Goal: Transaction & Acquisition: Register for event/course

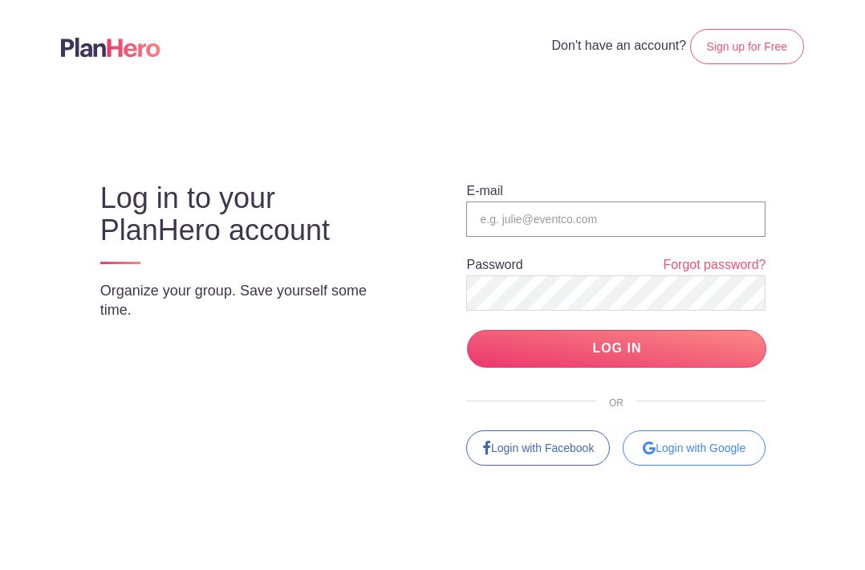
click at [582, 221] on input "email" at bounding box center [615, 218] width 299 height 35
type input "[EMAIL_ADDRESS][DOMAIN_NAME][US_STATE]"
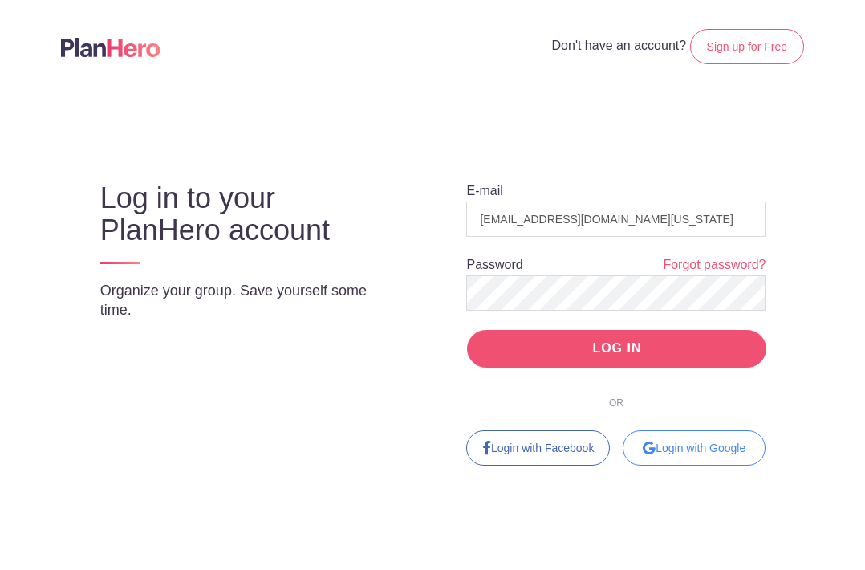
click at [570, 350] on input "LOG IN" at bounding box center [616, 349] width 299 height 38
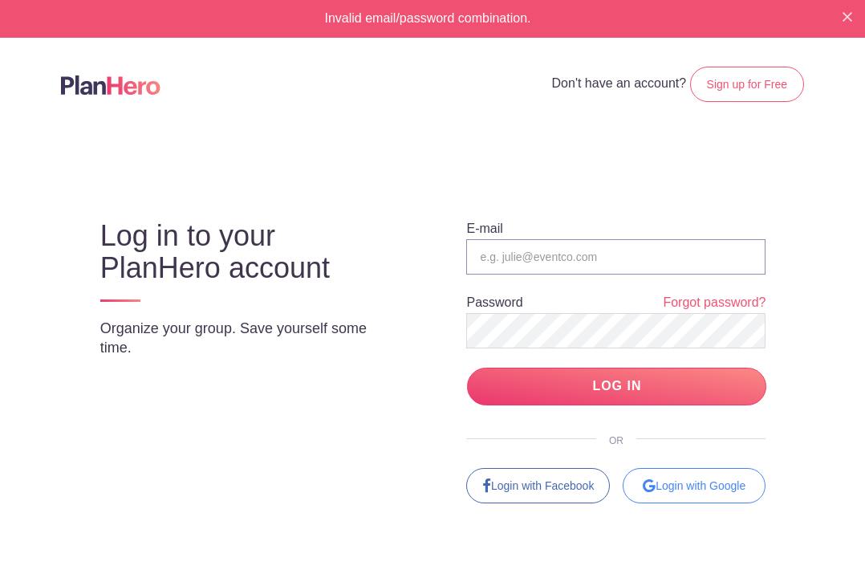
click at [542, 252] on input "email" at bounding box center [615, 256] width 299 height 35
type input "[EMAIL_ADDRESS][DOMAIN_NAME][US_STATE]"
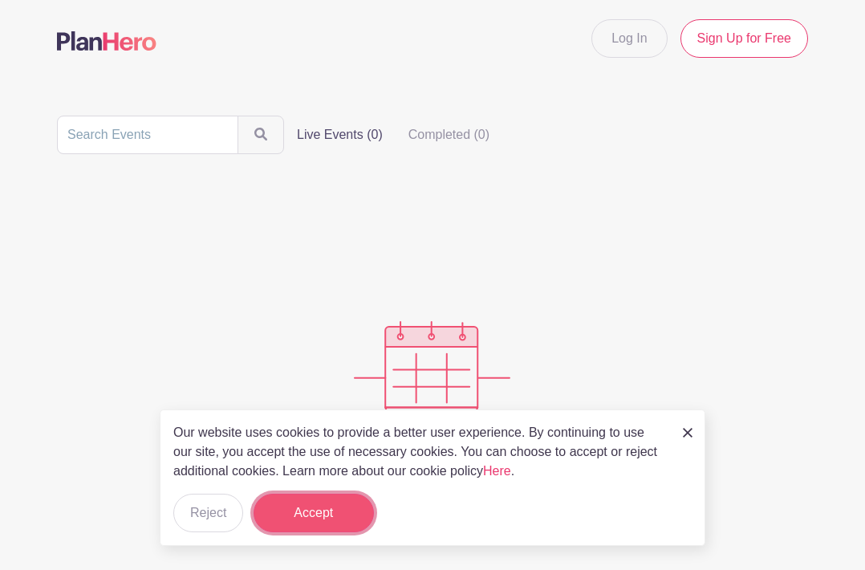
click at [304, 523] on button "Accept" at bounding box center [313, 512] width 120 height 39
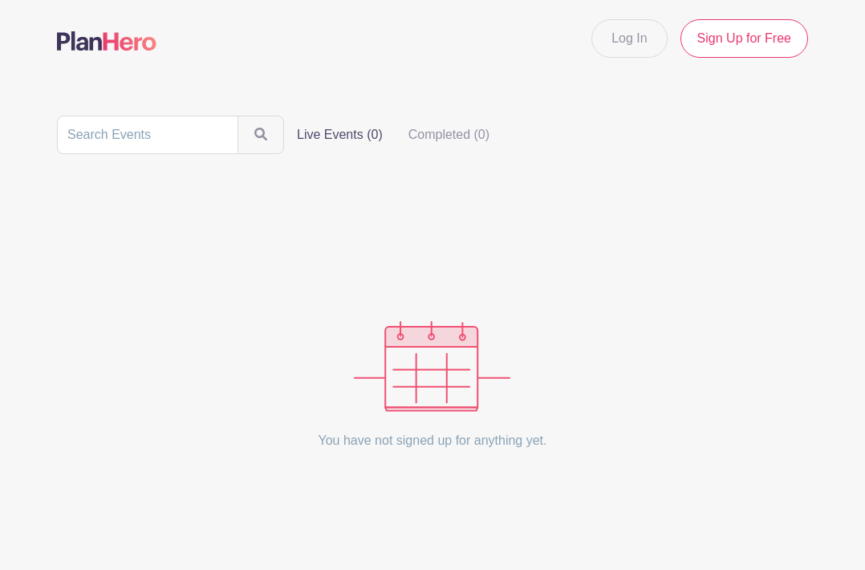
scroll to position [13, 0]
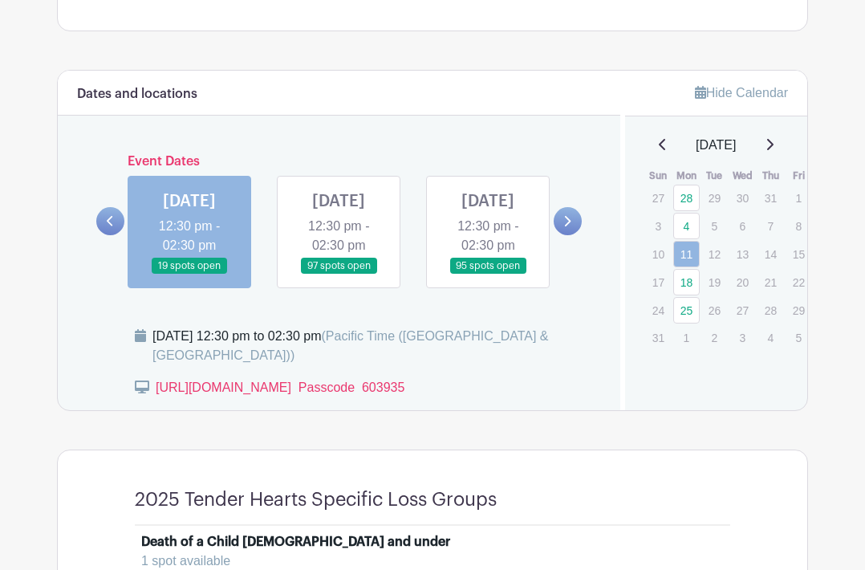
scroll to position [718, 0]
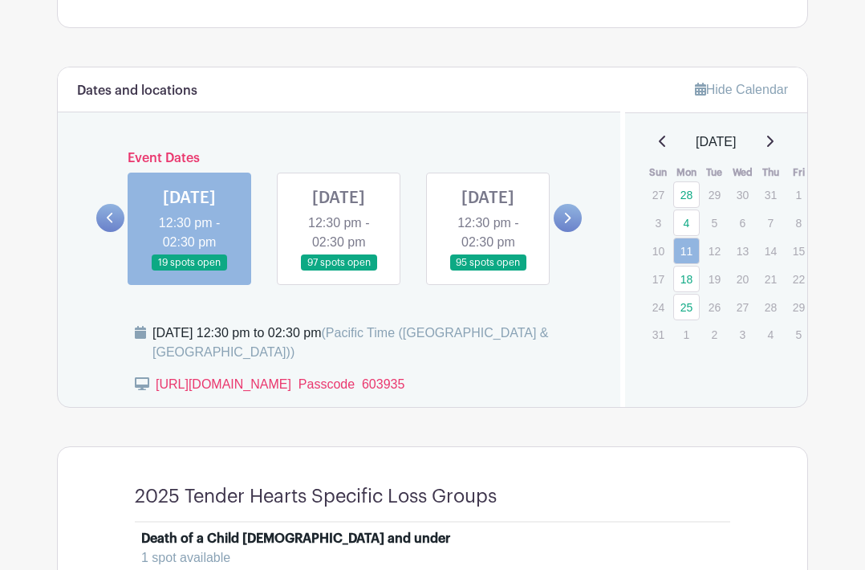
click at [339, 271] on link at bounding box center [339, 271] width 0 height 0
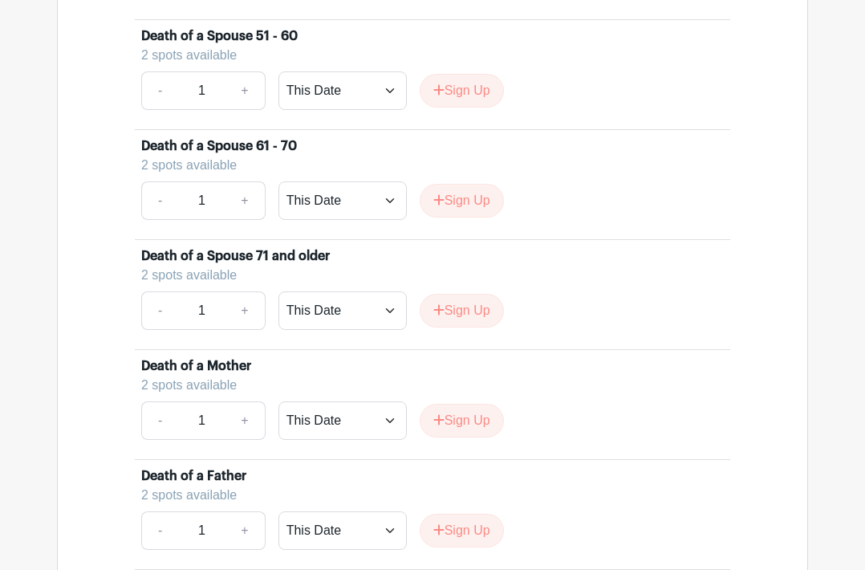
scroll to position [1995, 0]
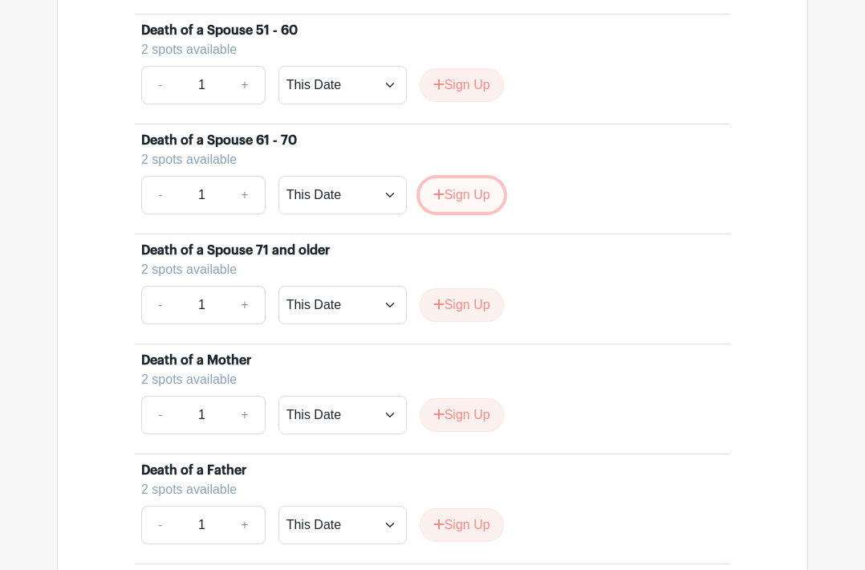
click at [460, 212] on button "Sign Up" at bounding box center [462, 195] width 84 height 34
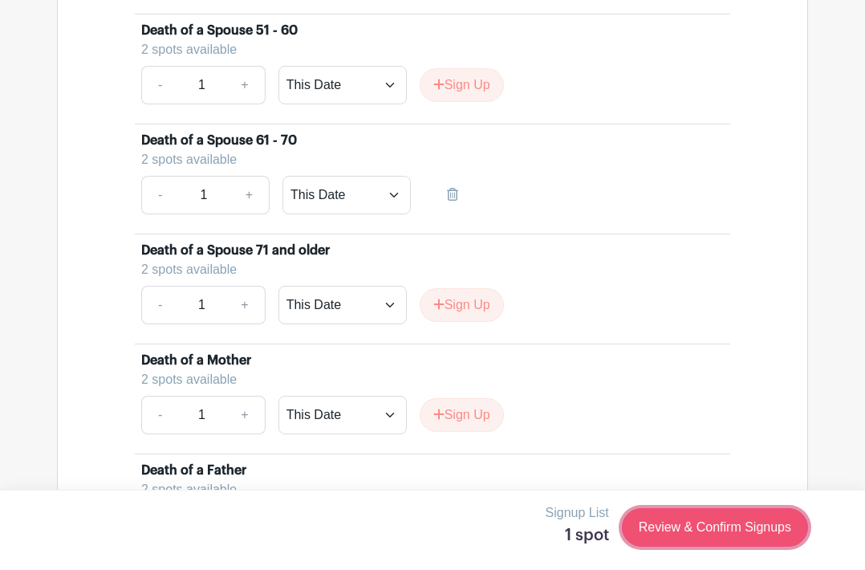
click at [663, 536] on link "Review & Confirm Signups" at bounding box center [715, 527] width 186 height 39
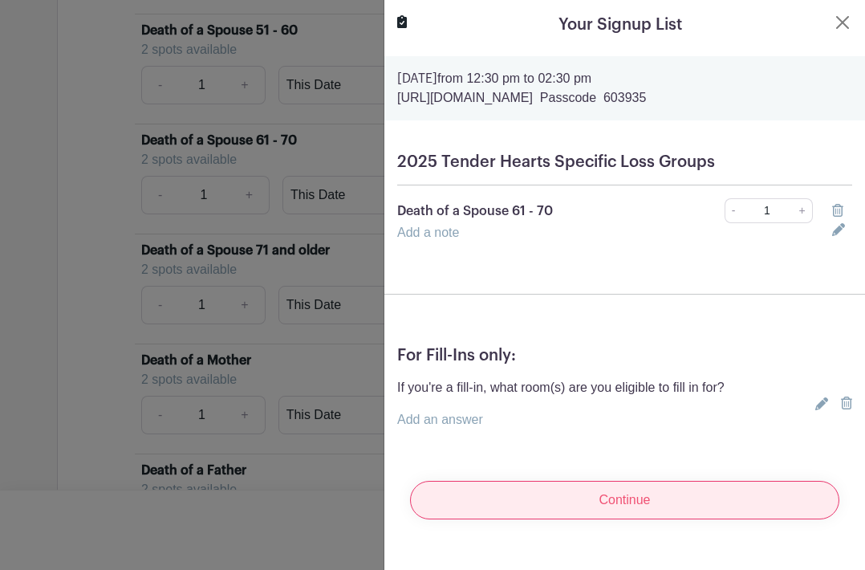
click at [536, 483] on input "Continue" at bounding box center [624, 499] width 429 height 39
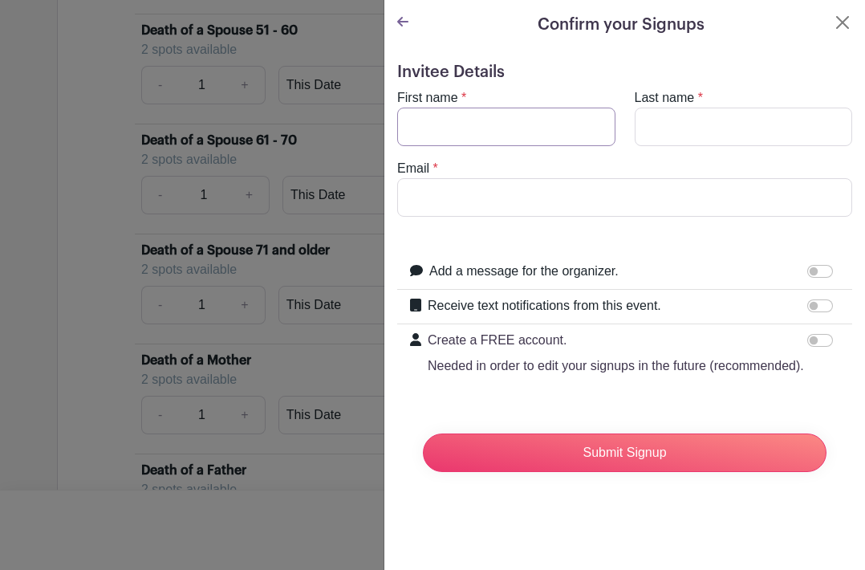
click at [466, 117] on input "First name" at bounding box center [506, 126] width 218 height 39
type input "Carol"
type input "Galper"
click at [450, 193] on input "Email" at bounding box center [624, 197] width 455 height 39
type input "[EMAIL_ADDRESS][DOMAIN_NAME][US_STATE]"
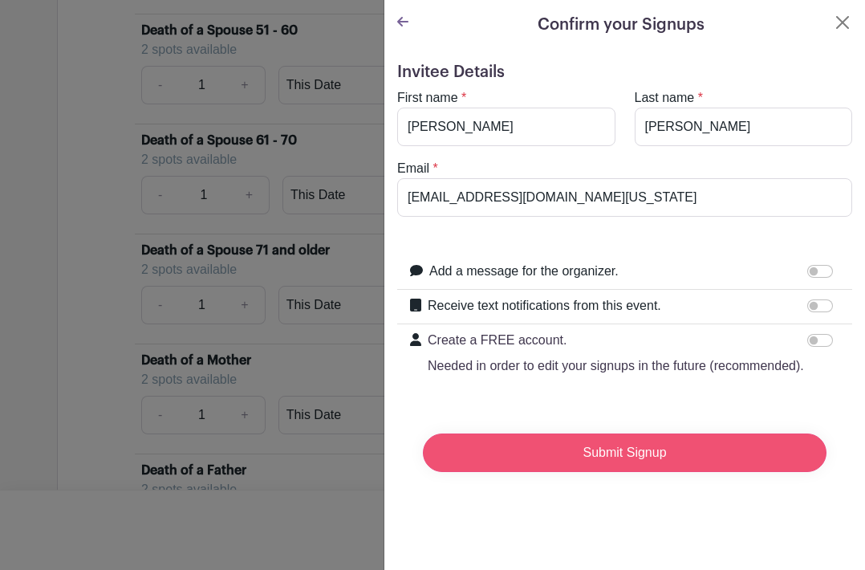
click at [463, 444] on input "Submit Signup" at bounding box center [624, 452] width 403 height 39
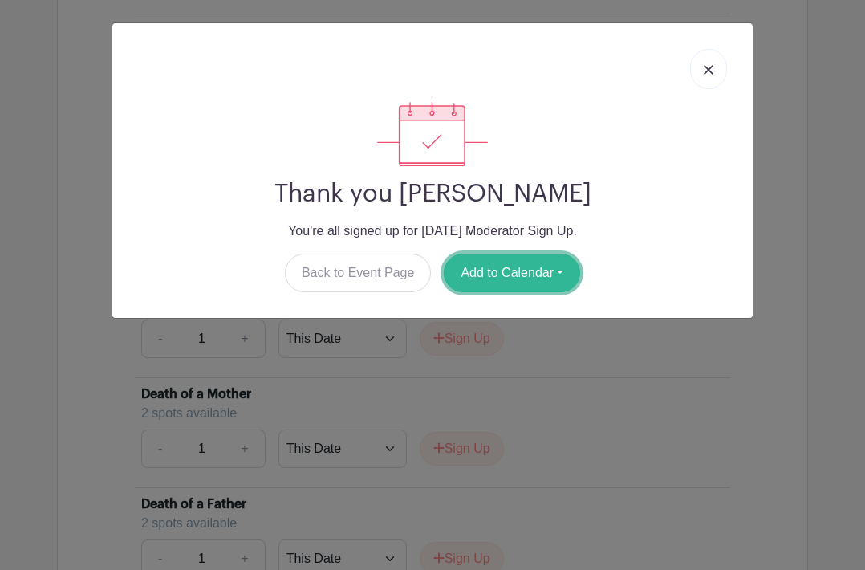
click at [501, 271] on button "Add to Calendar" at bounding box center [512, 272] width 136 height 39
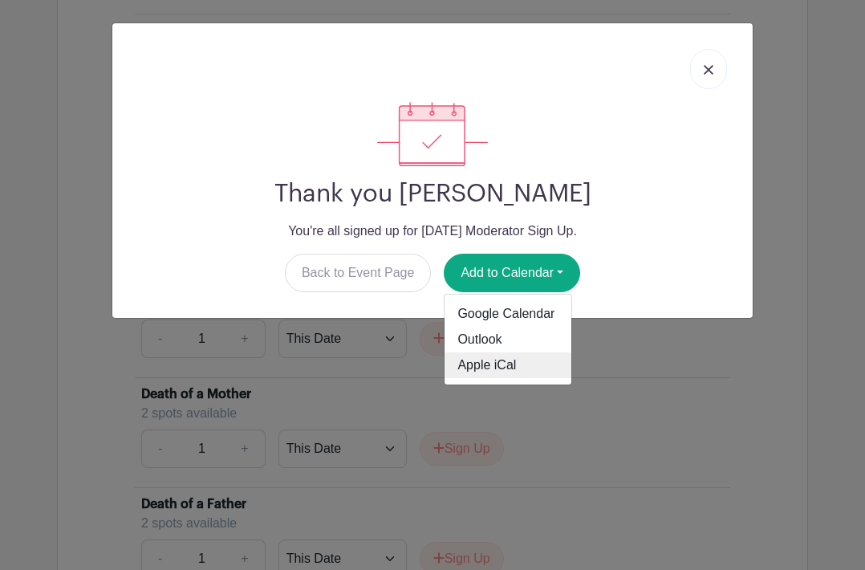
click at [469, 366] on link "Apple iCal" at bounding box center [507, 365] width 127 height 26
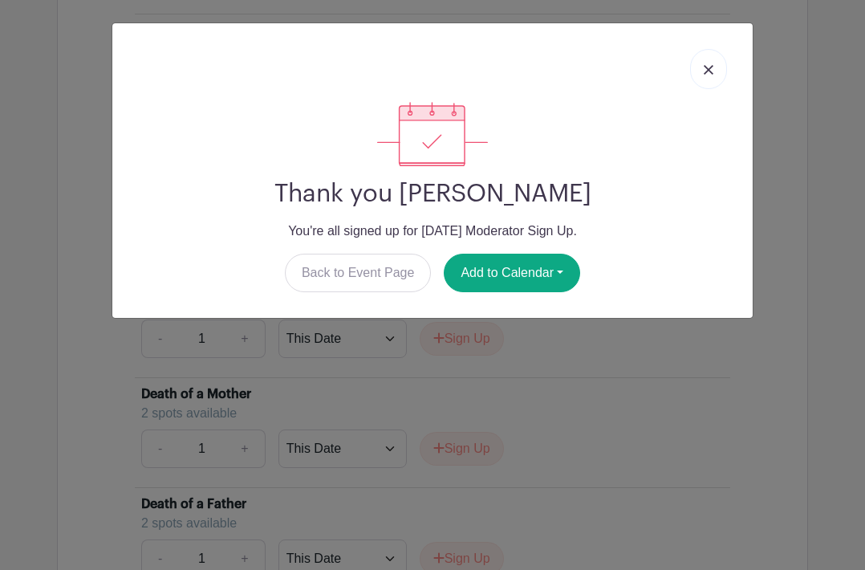
click at [700, 71] on link at bounding box center [708, 69] width 37 height 40
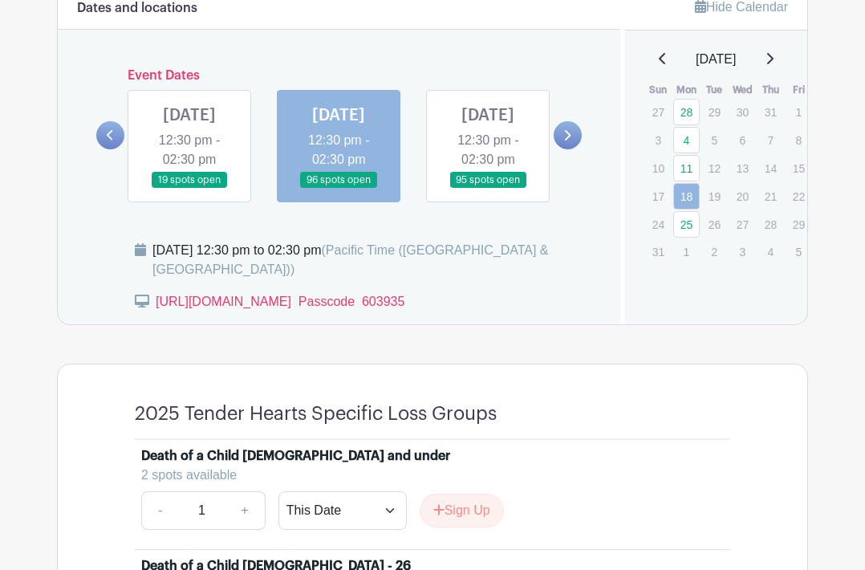
scroll to position [798, 0]
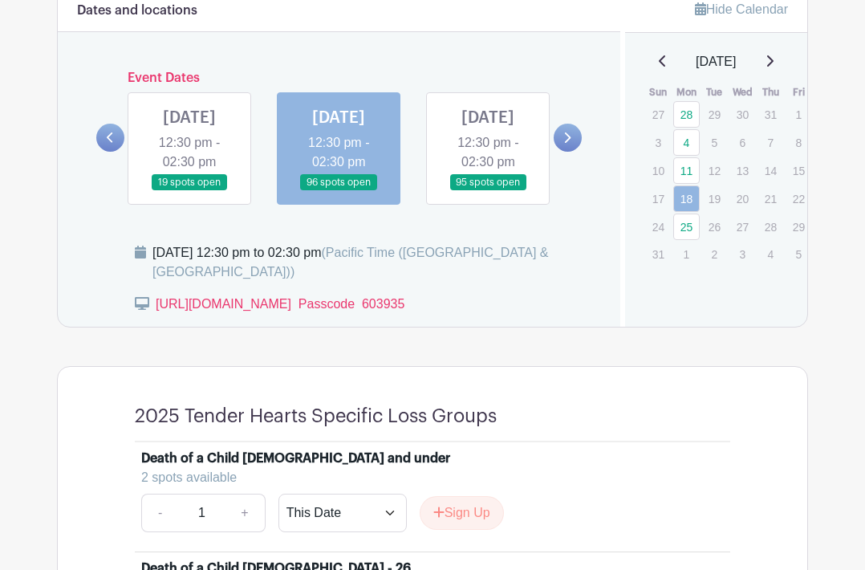
click at [189, 191] on link at bounding box center [189, 191] width 0 height 0
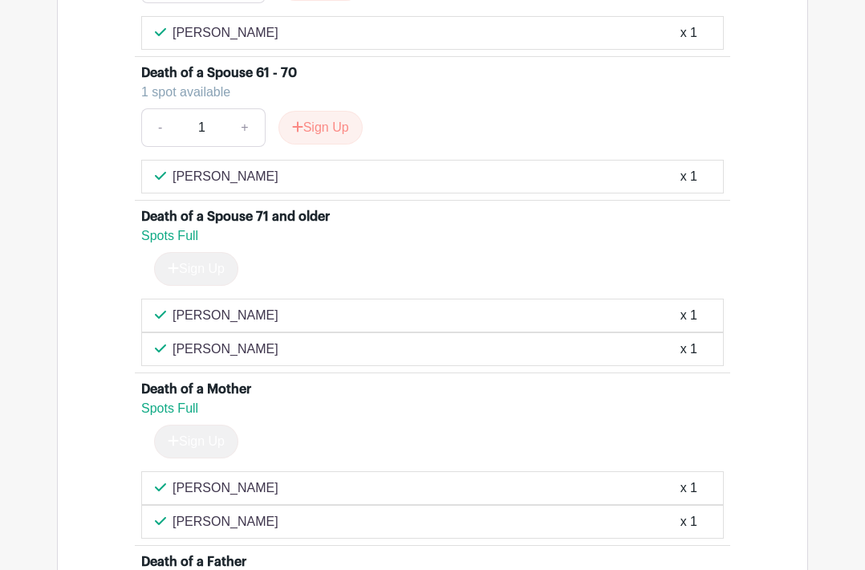
scroll to position [2389, 0]
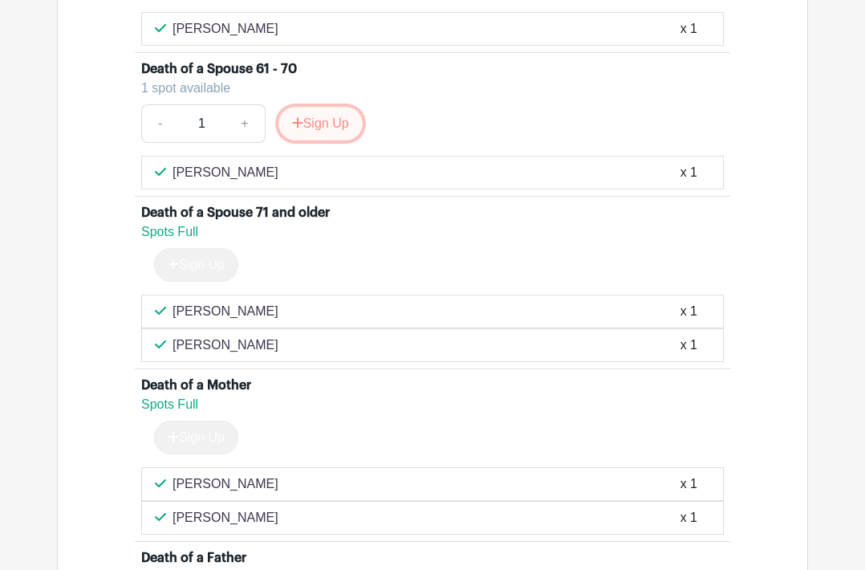
click at [322, 140] on button "Sign Up" at bounding box center [320, 124] width 84 height 34
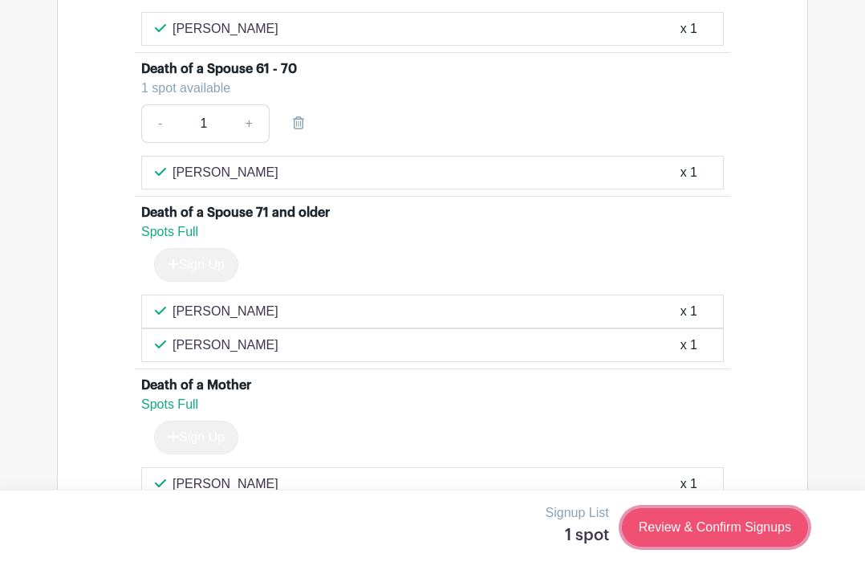
click at [691, 521] on link "Review & Confirm Signups" at bounding box center [715, 527] width 186 height 39
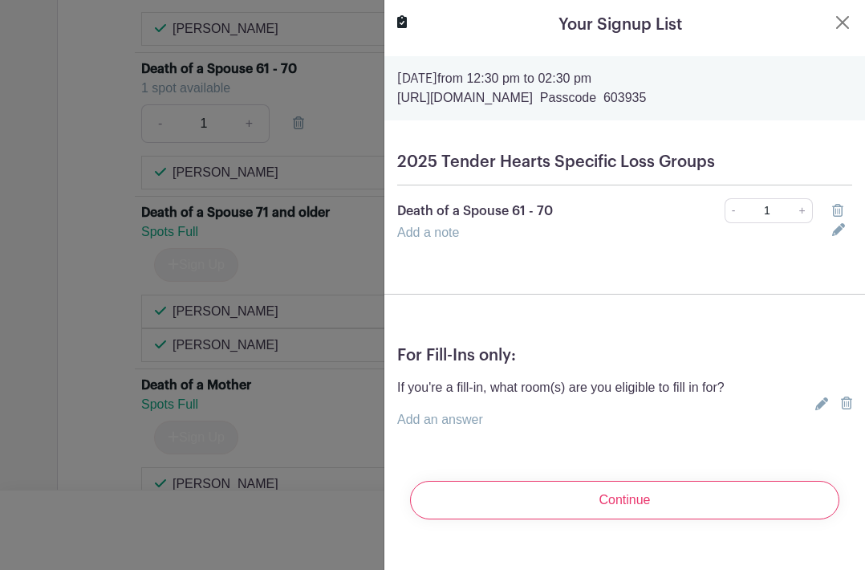
click at [505, 414] on p "Add an answer" at bounding box center [560, 419] width 327 height 19
click at [430, 413] on link "Add an answer" at bounding box center [440, 419] width 86 height 14
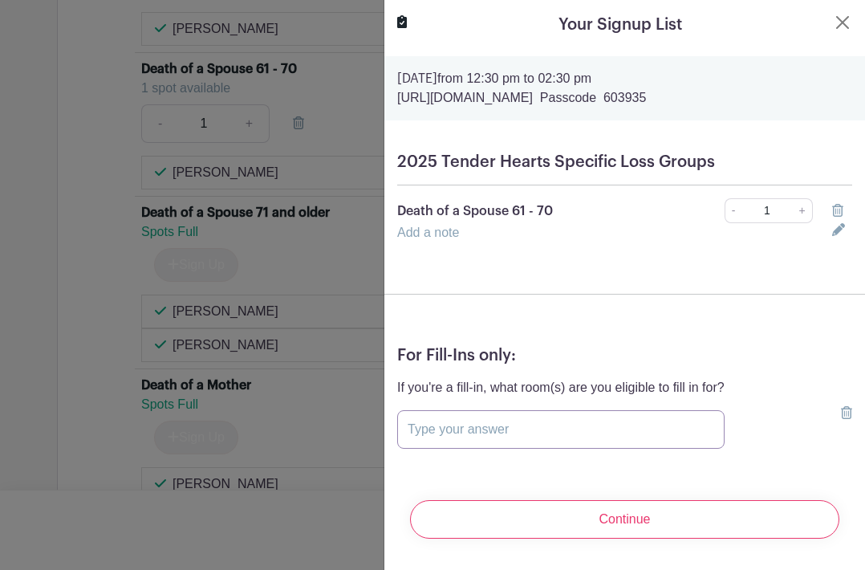
click at [420, 436] on input "text" at bounding box center [560, 429] width 327 height 39
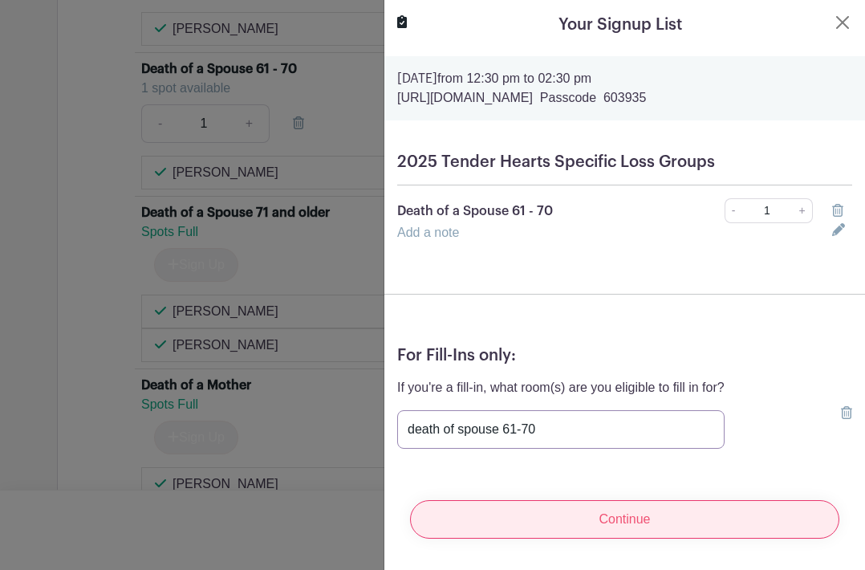
type input "death of spouse 61-70"
click at [489, 513] on input "Continue" at bounding box center [624, 519] width 429 height 39
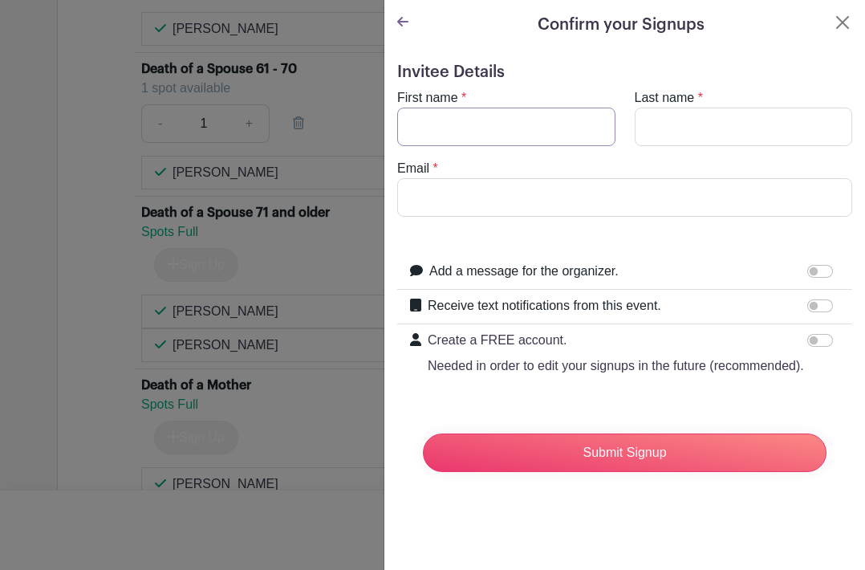
click at [460, 113] on input "First name" at bounding box center [506, 126] width 218 height 39
type input "Carol"
type input "Galper"
click at [461, 195] on input "Email" at bounding box center [624, 197] width 455 height 39
type input "[EMAIL_ADDRESS][DOMAIN_NAME][US_STATE]"
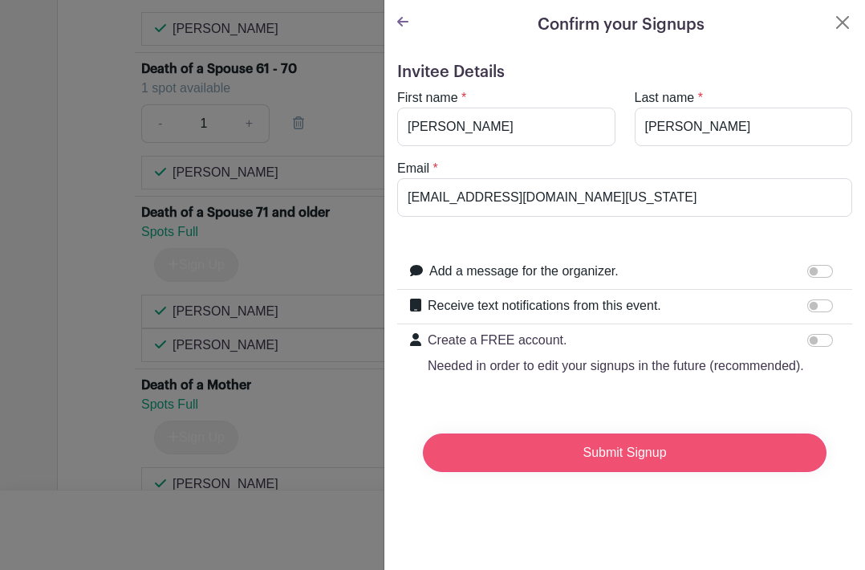
click at [621, 458] on input "Submit Signup" at bounding box center [624, 452] width 403 height 39
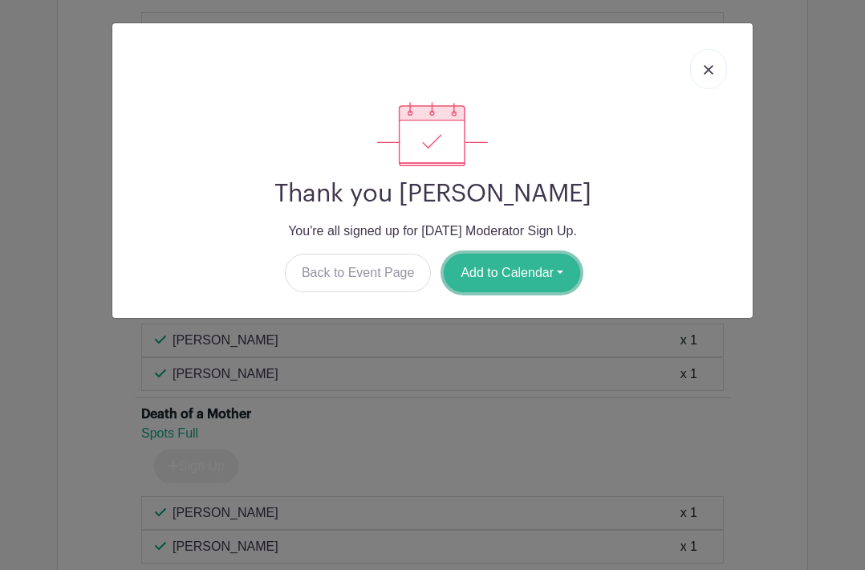
click at [520, 258] on button "Add to Calendar" at bounding box center [512, 272] width 136 height 39
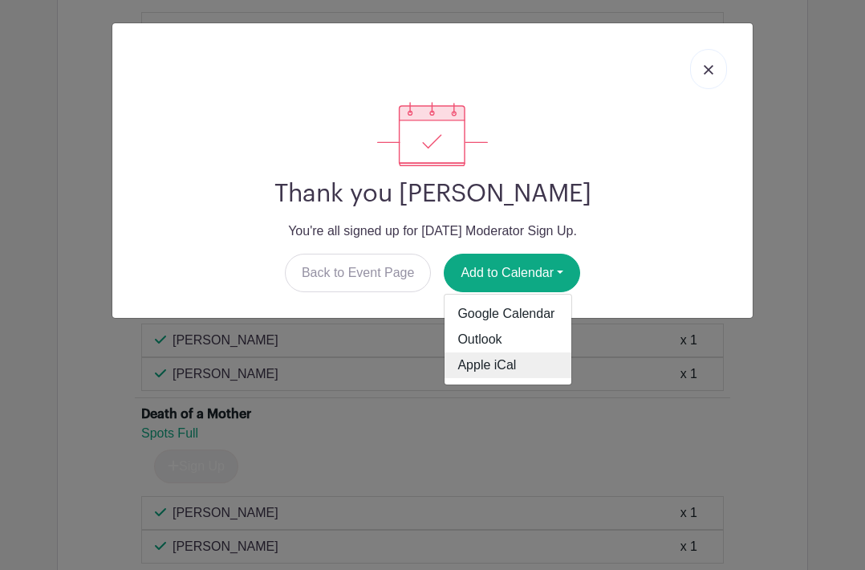
click at [469, 365] on link "Apple iCal" at bounding box center [507, 365] width 127 height 26
